Goal: Check status: Check status

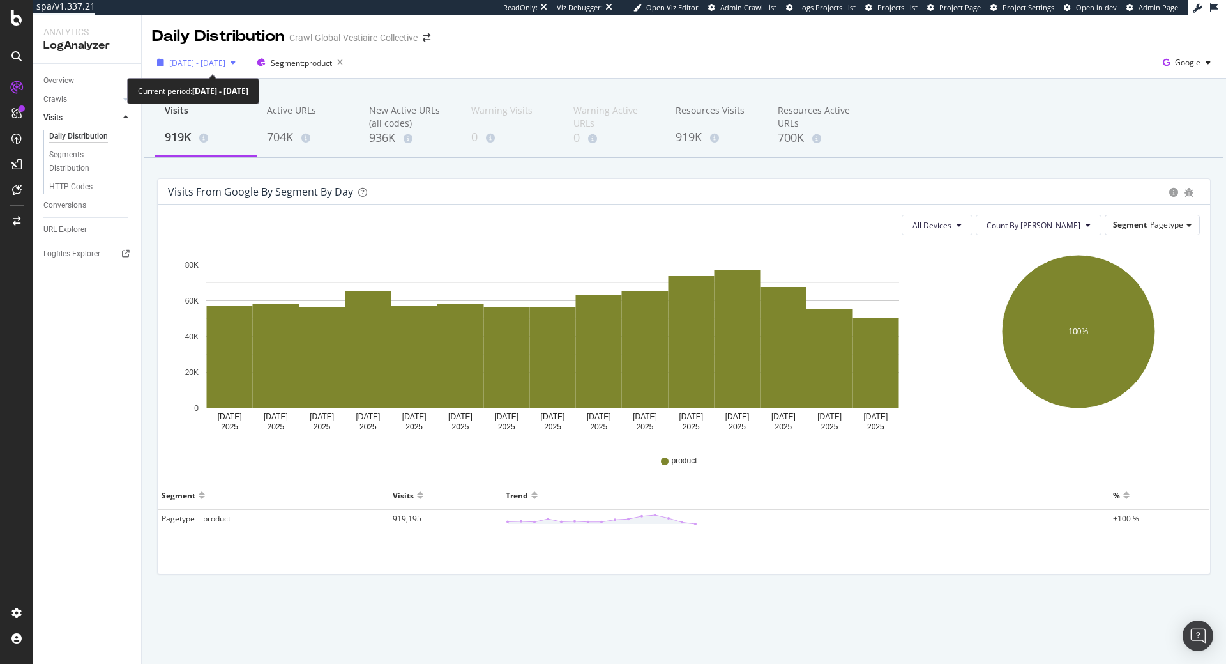
click at [213, 65] on span "[DATE] - [DATE]" at bounding box center [197, 62] width 56 height 11
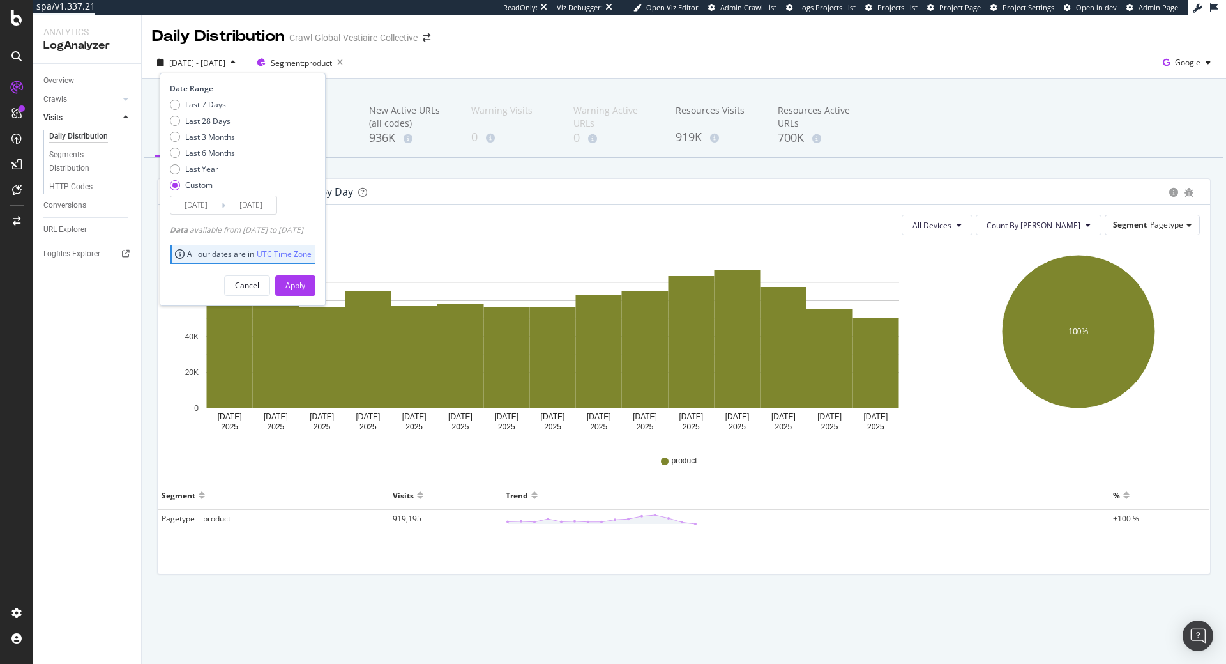
click at [244, 206] on input "2025/09/08" at bounding box center [250, 205] width 51 height 18
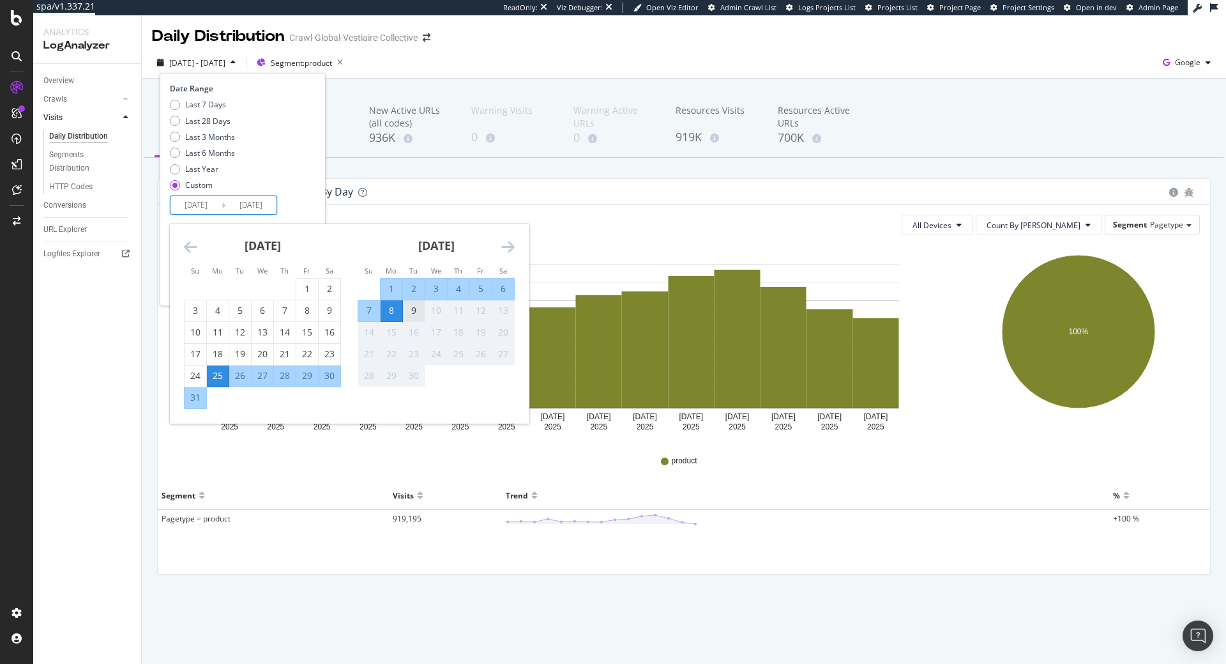
click at [409, 308] on div "9" at bounding box center [414, 310] width 22 height 13
type input "2025/09/09"
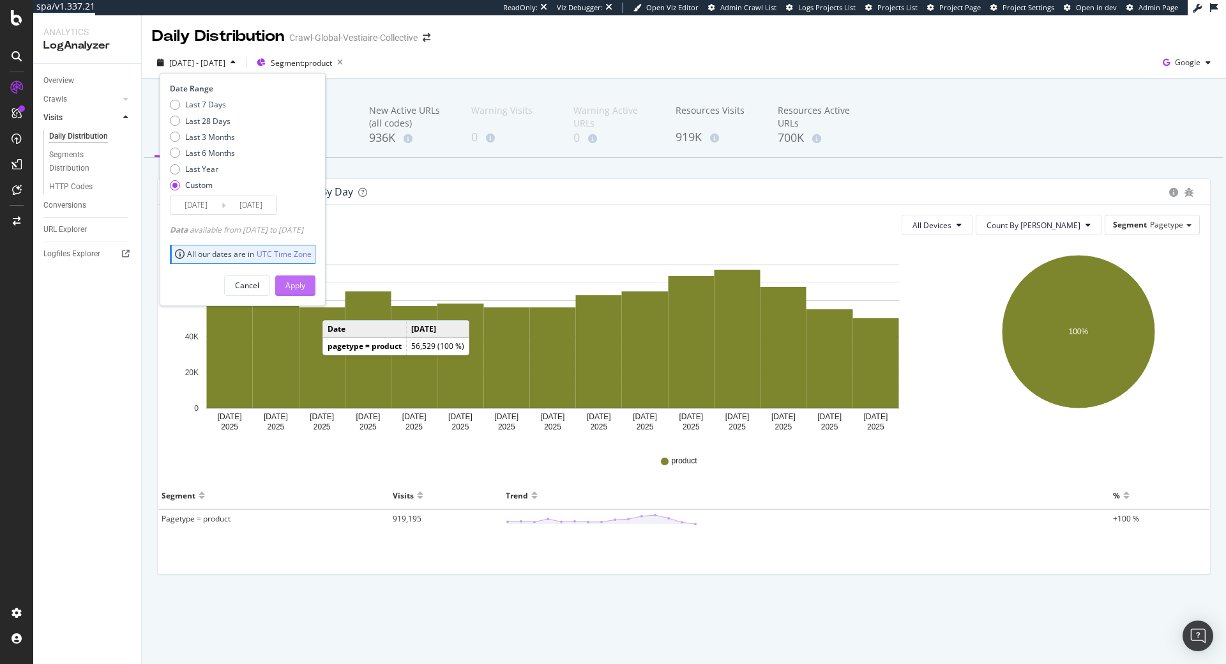
click at [305, 293] on div "Apply" at bounding box center [295, 285] width 20 height 19
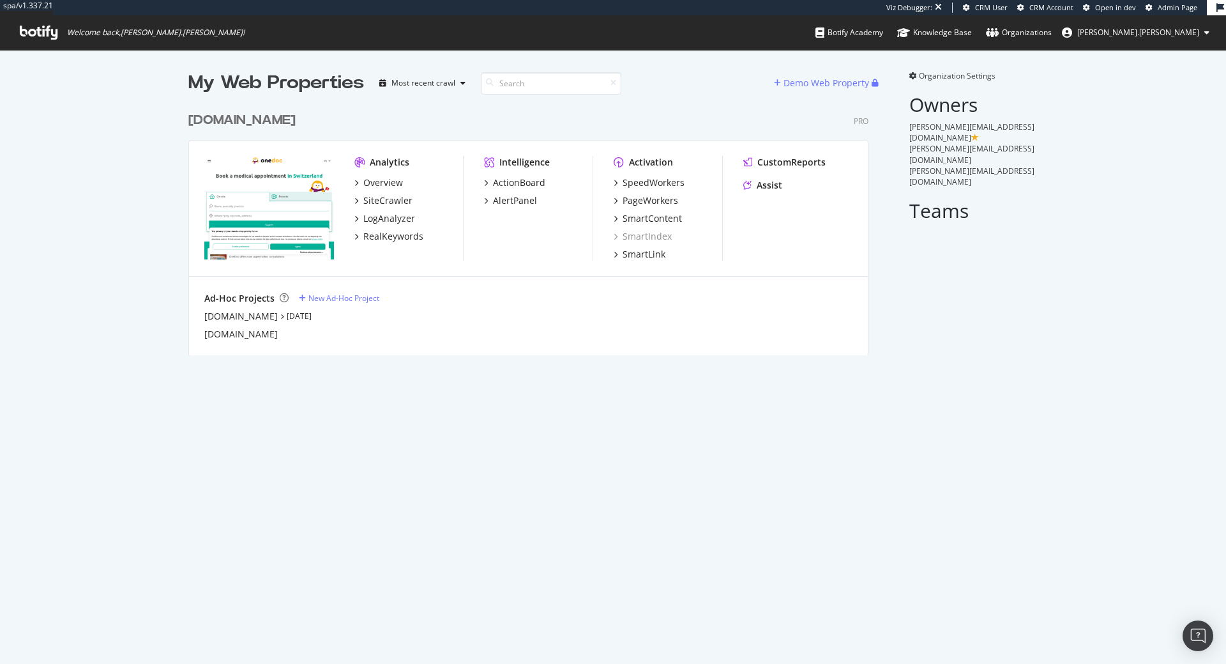
scroll to position [664, 1226]
click at [650, 204] on div "PageWorkers" at bounding box center [651, 200] width 56 height 13
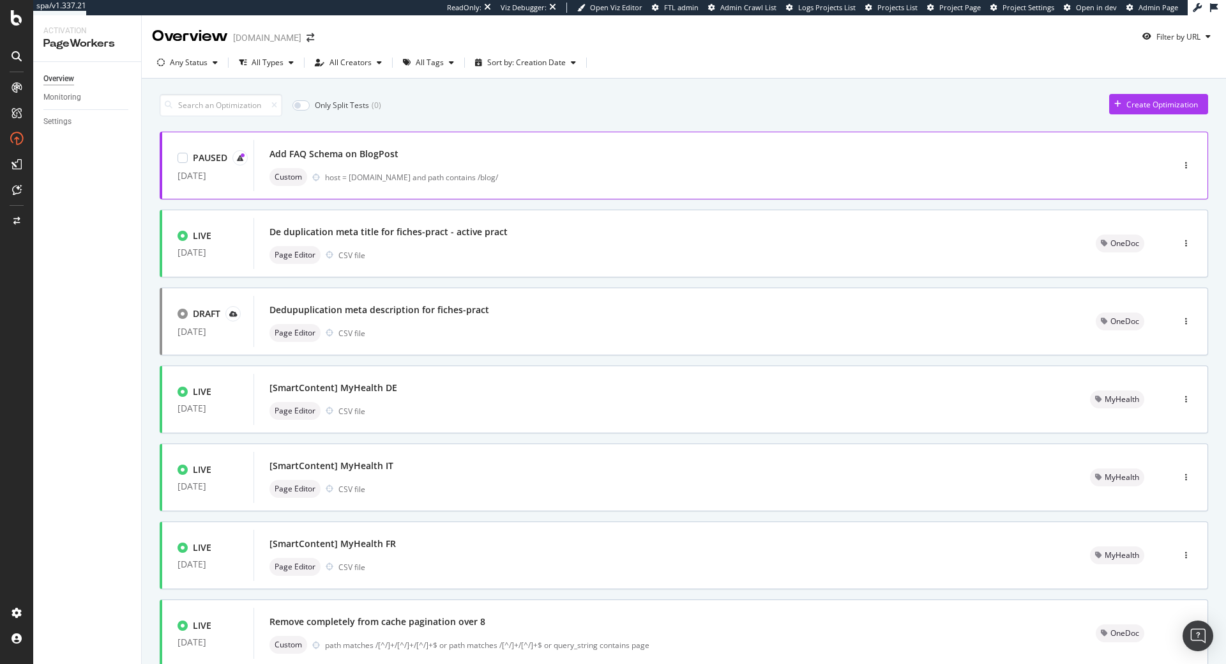
click at [472, 156] on div "Add FAQ Schema on BlogPost" at bounding box center [694, 154] width 849 height 18
